Goal: Find specific fact: Find specific fact

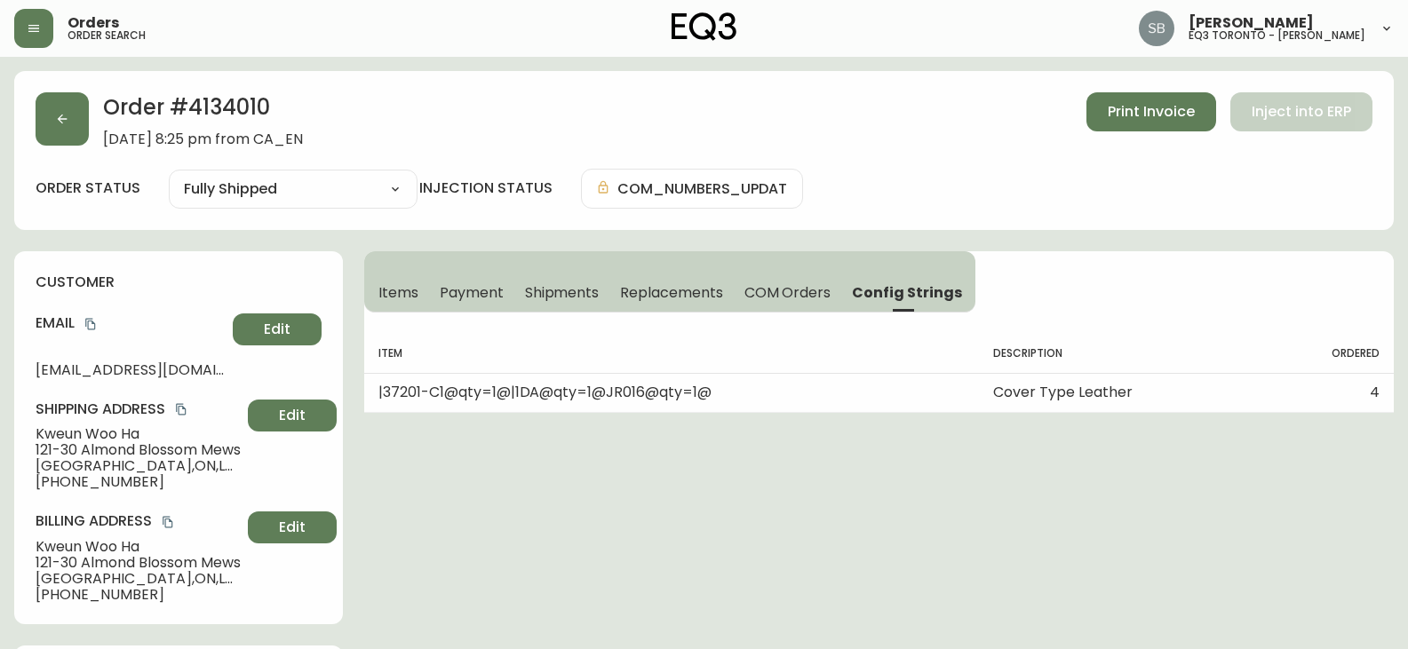
select select "FULLY_SHIPPED"
click at [44, 28] on button "button" at bounding box center [33, 28] width 39 height 39
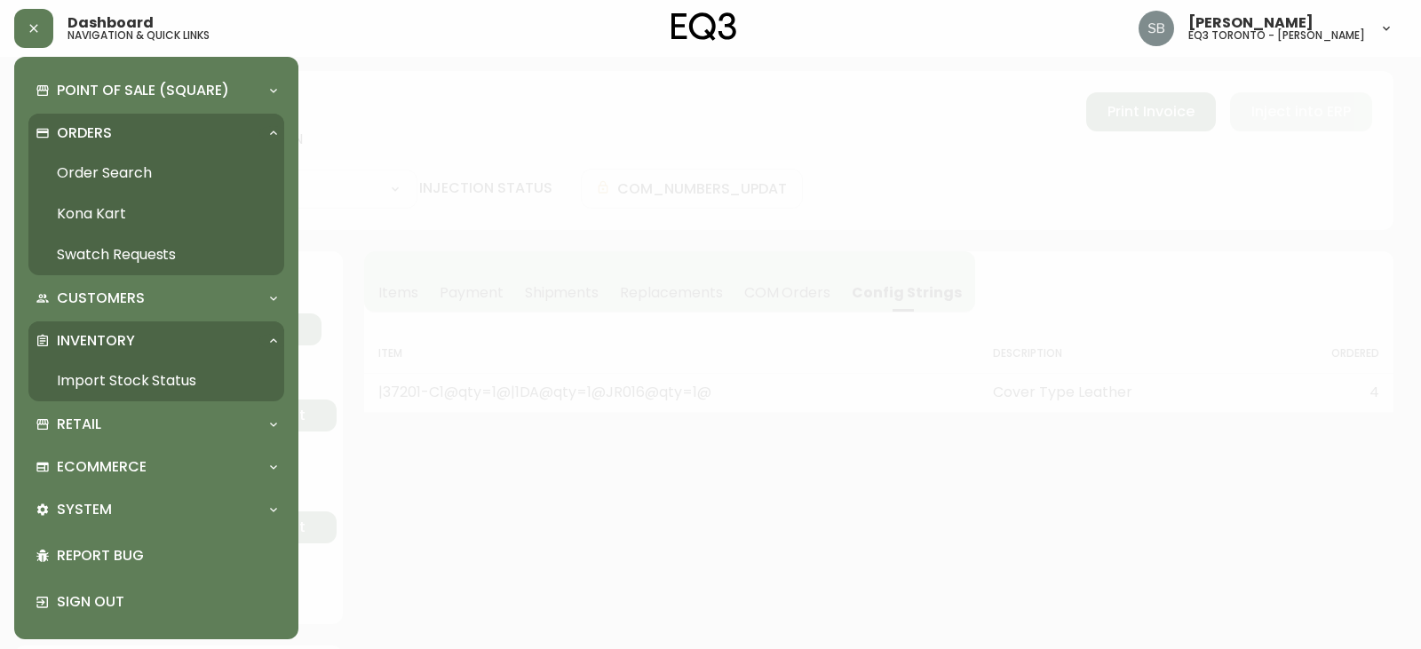
scroll to position [19, 0]
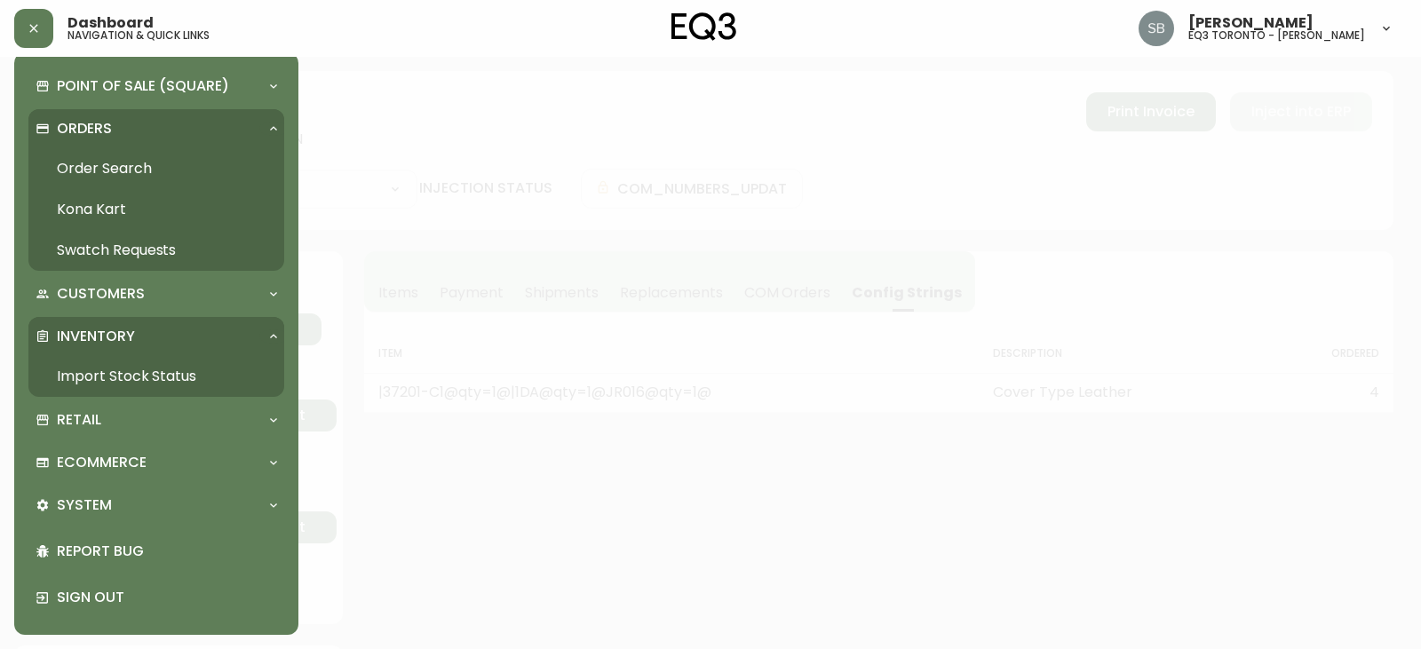
click at [119, 338] on p "Inventory" at bounding box center [96, 337] width 78 height 20
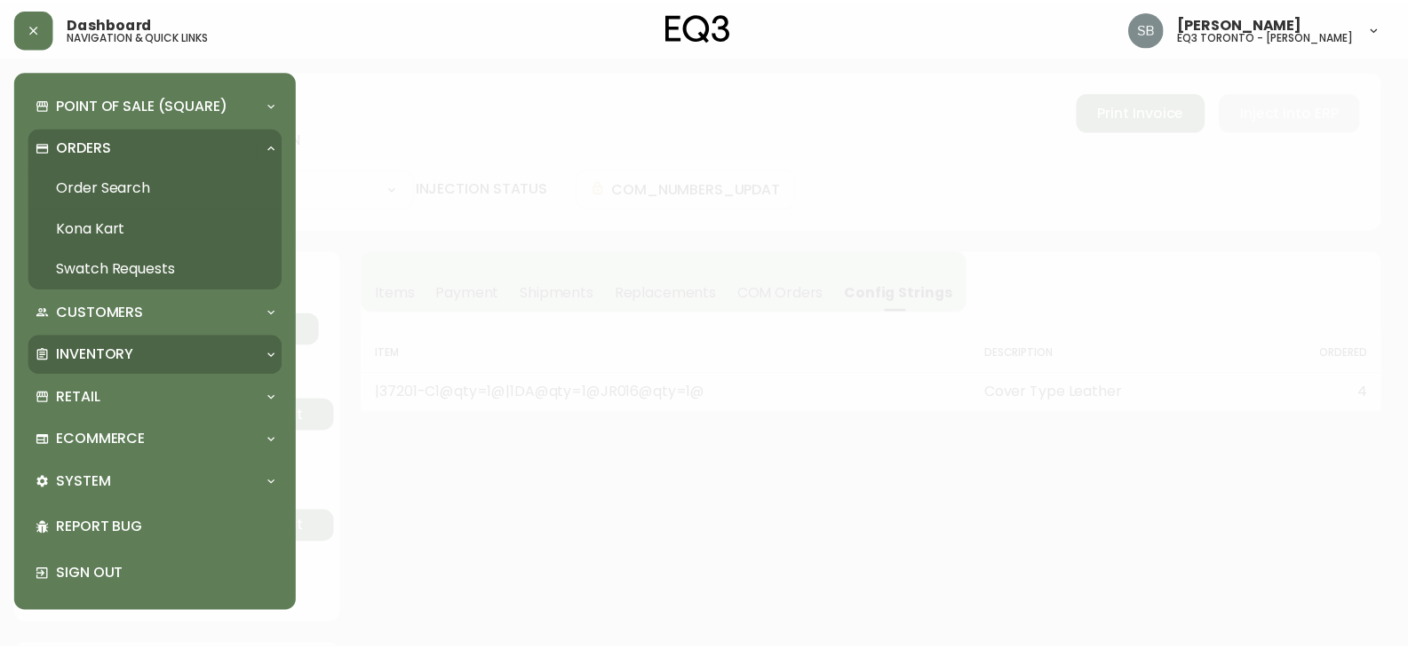
scroll to position [0, 0]
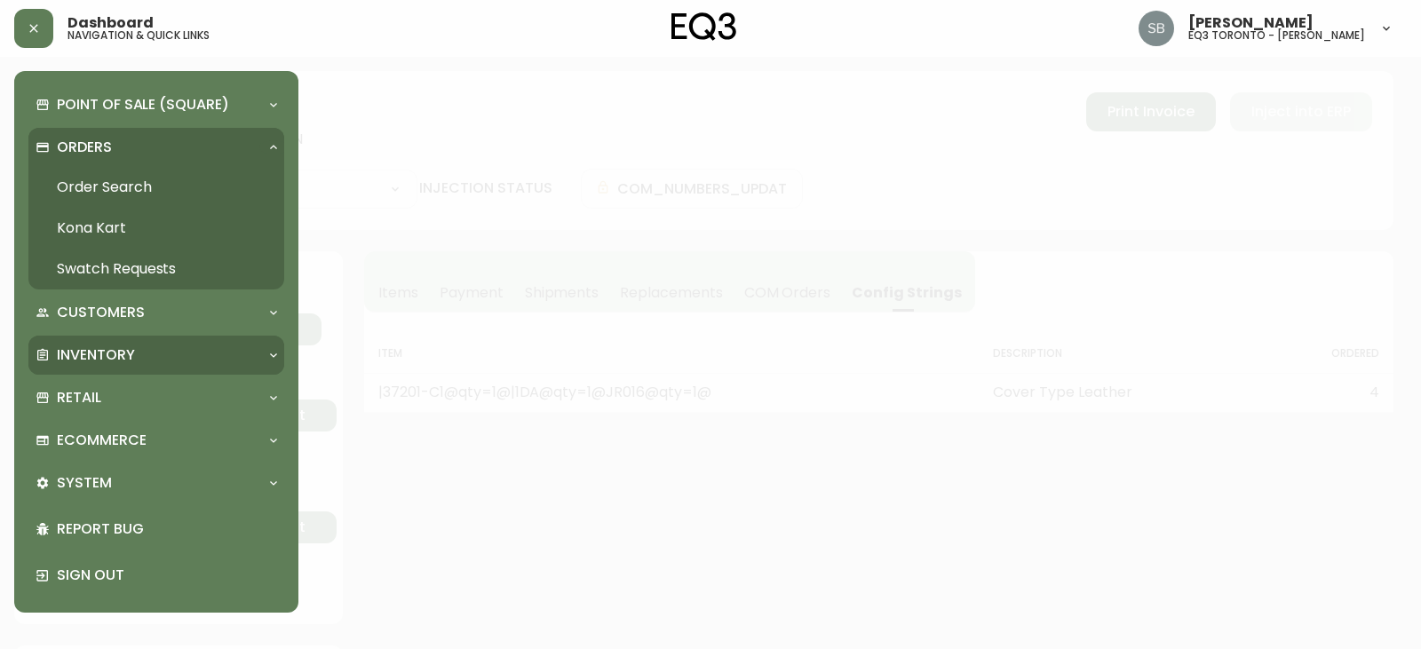
click at [115, 359] on p "Inventory" at bounding box center [96, 356] width 78 height 20
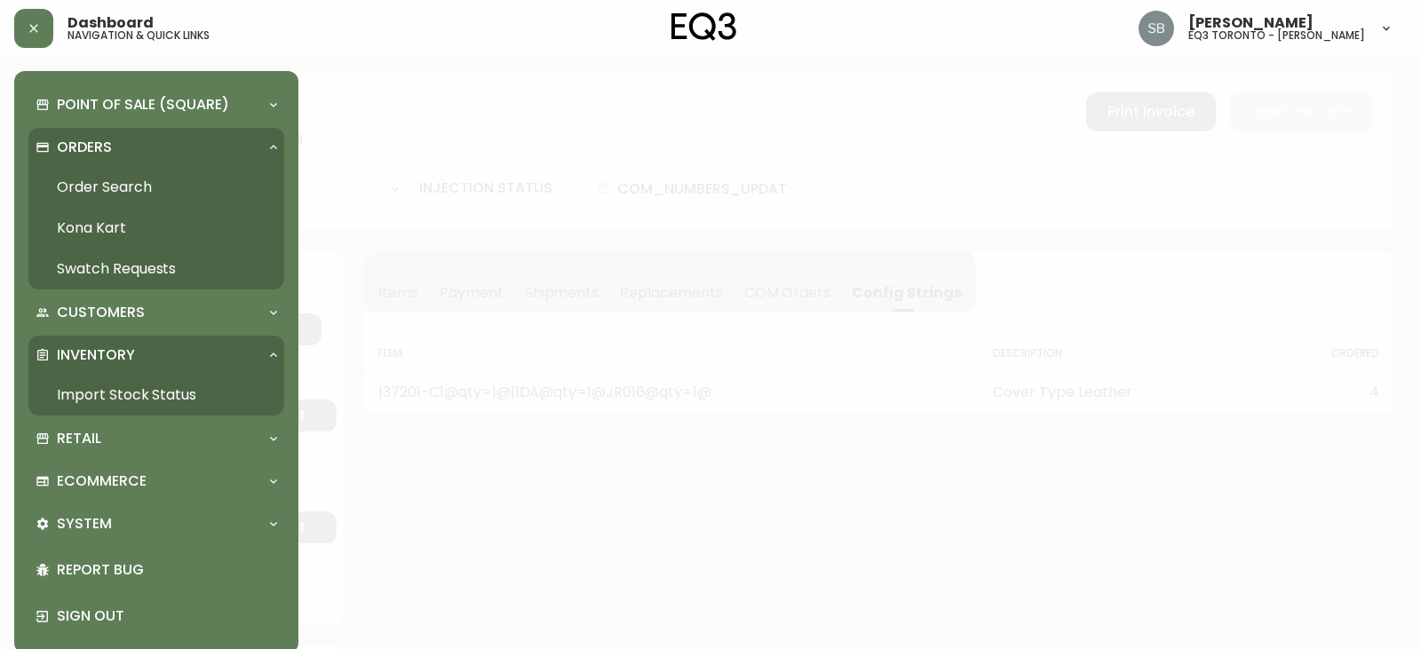
click at [114, 393] on link "Import Stock Status" at bounding box center [156, 395] width 256 height 41
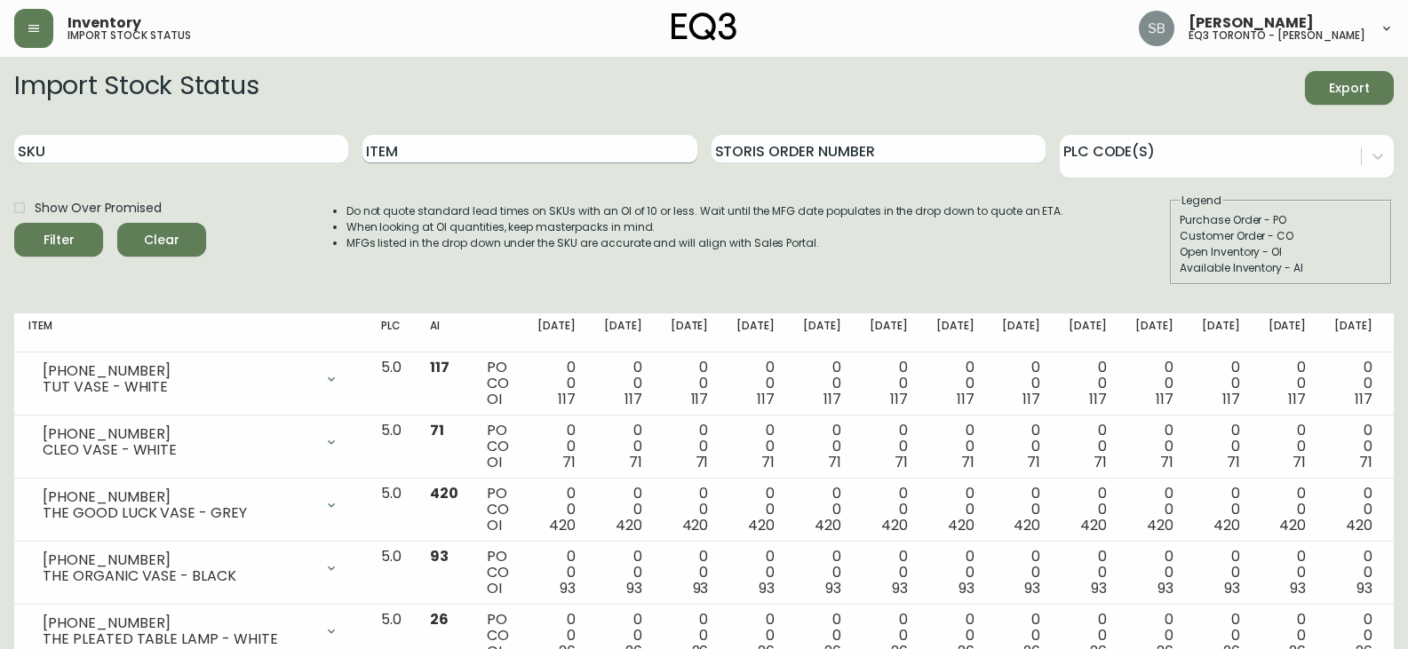
click at [436, 157] on input "Item" at bounding box center [529, 149] width 334 height 28
type input "MERET"
click at [14, 223] on button "Filter" at bounding box center [58, 240] width 89 height 34
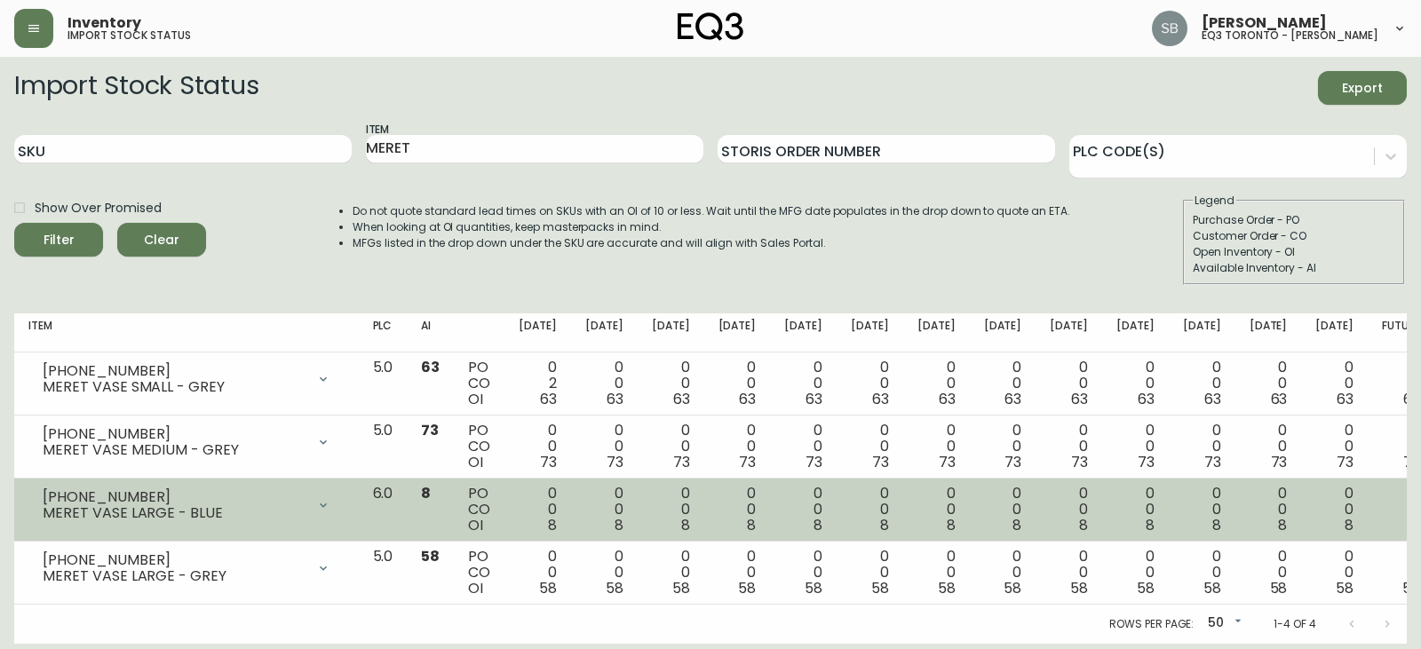
click at [624, 521] on div "0 0 8" at bounding box center [604, 510] width 38 height 48
click at [172, 510] on div "MERET VASE LARGE - BLUE" at bounding box center [174, 513] width 263 height 16
click at [109, 498] on div "[PHONE_NUMBER]" at bounding box center [174, 497] width 263 height 16
drag, startPoint x: 128, startPoint y: 496, endPoint x: 28, endPoint y: 493, distance: 99.5
click at [28, 493] on div "[PHONE_NUMBER] MERET VASE LARGE - BLUE" at bounding box center [186, 505] width 316 height 39
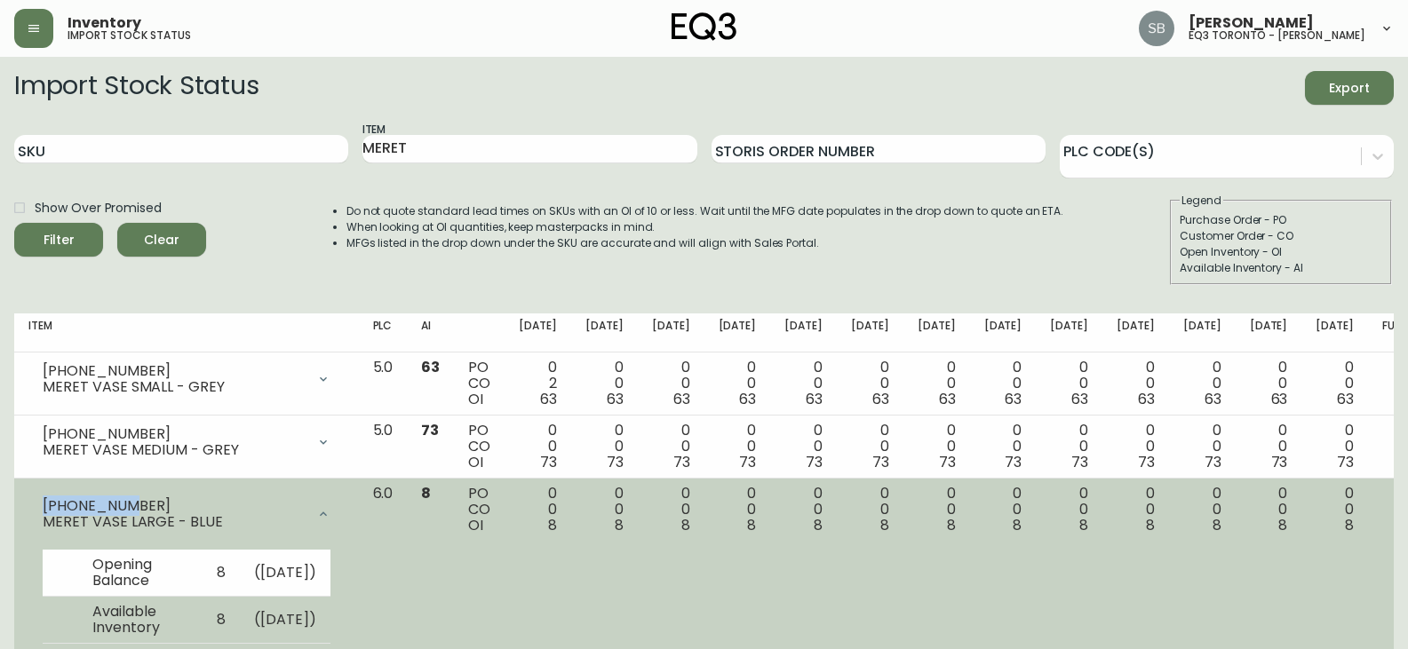
copy div "[PHONE_NUMBER]"
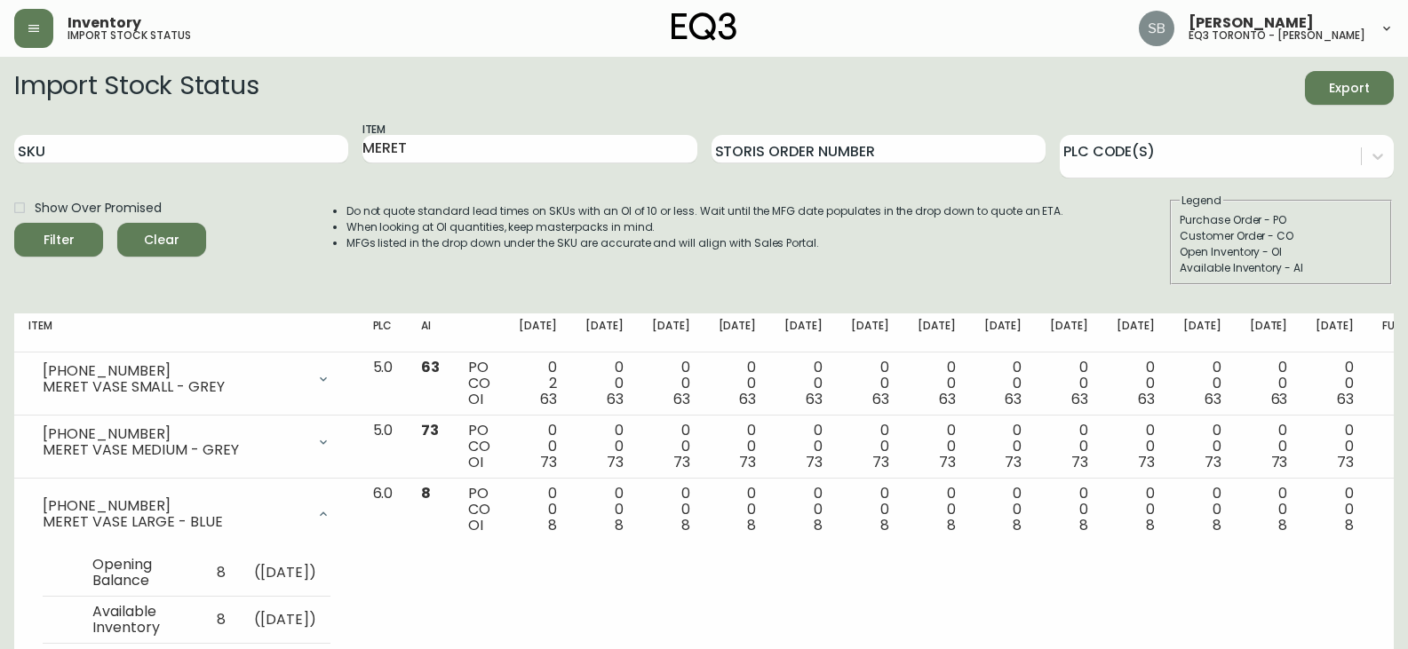
click at [123, 291] on div "Import Stock Status Export SKU Item MERET Storis Order Number PLC Code(s) Show …" at bounding box center [703, 185] width 1379 height 228
